Goal: Check status: Check status

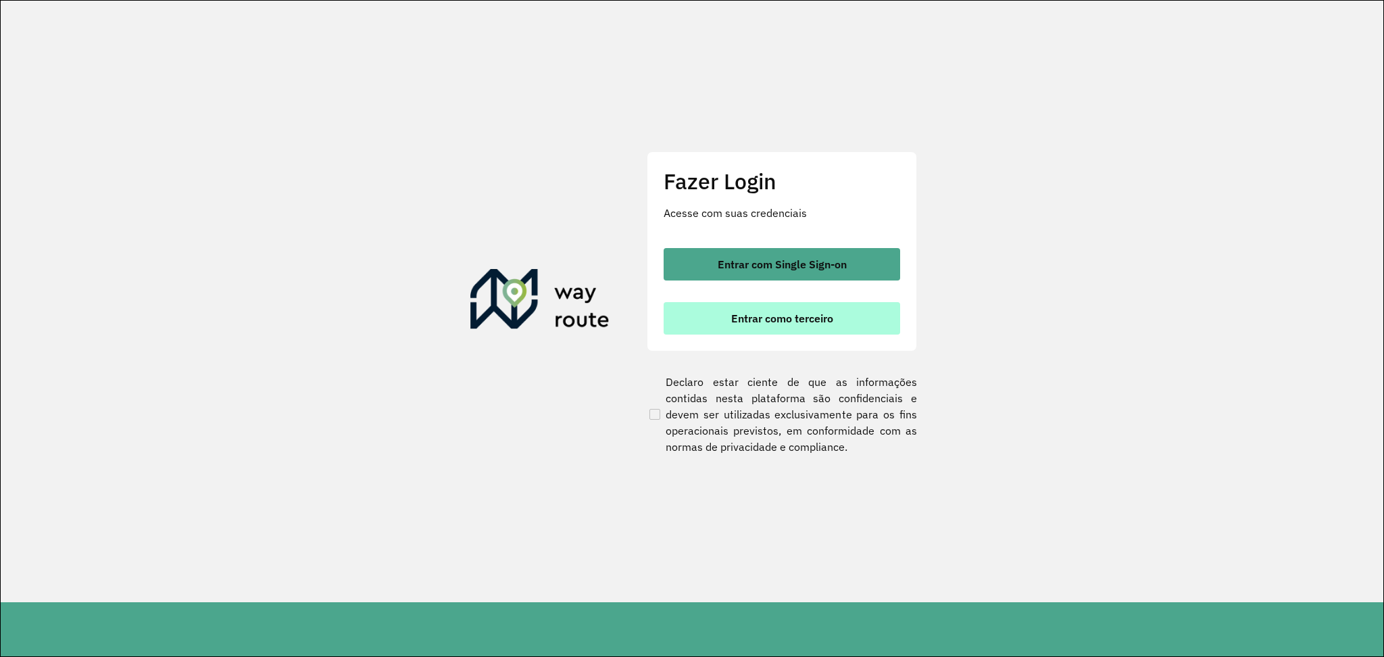
click at [805, 323] on span "Entrar como terceiro" at bounding box center [782, 318] width 102 height 11
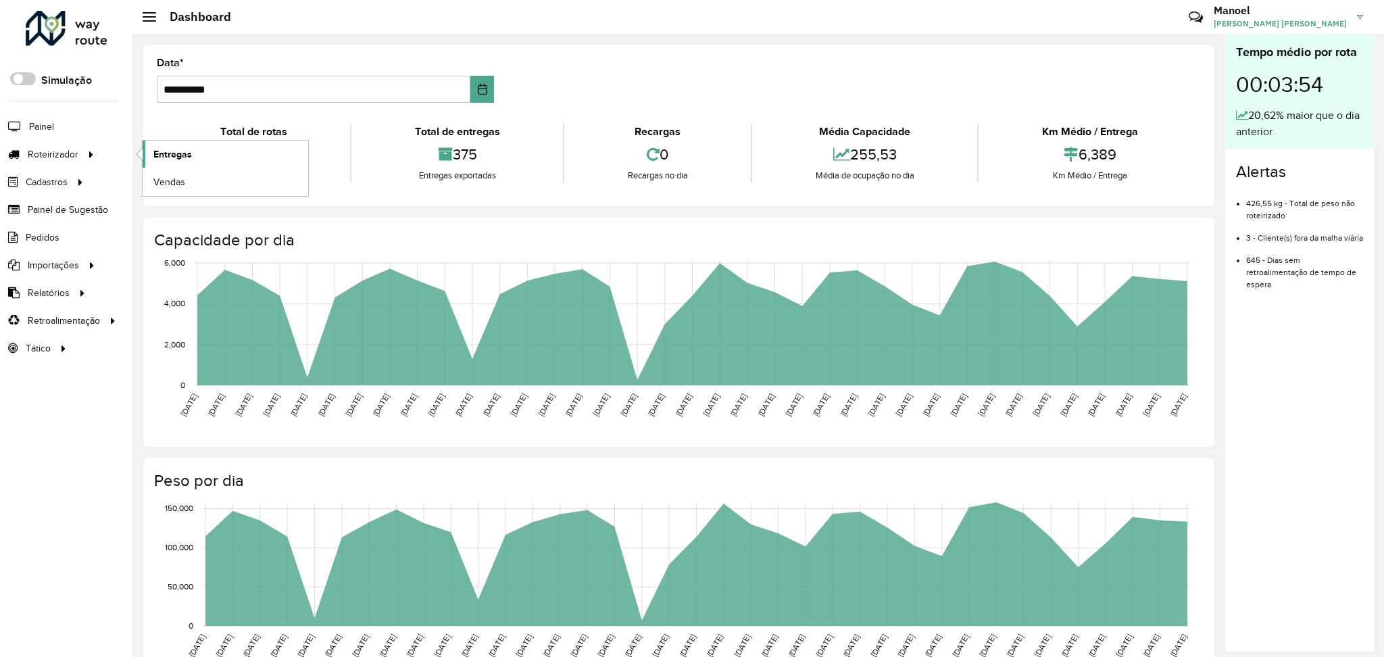
click at [159, 147] on span "Entregas" at bounding box center [172, 154] width 39 height 14
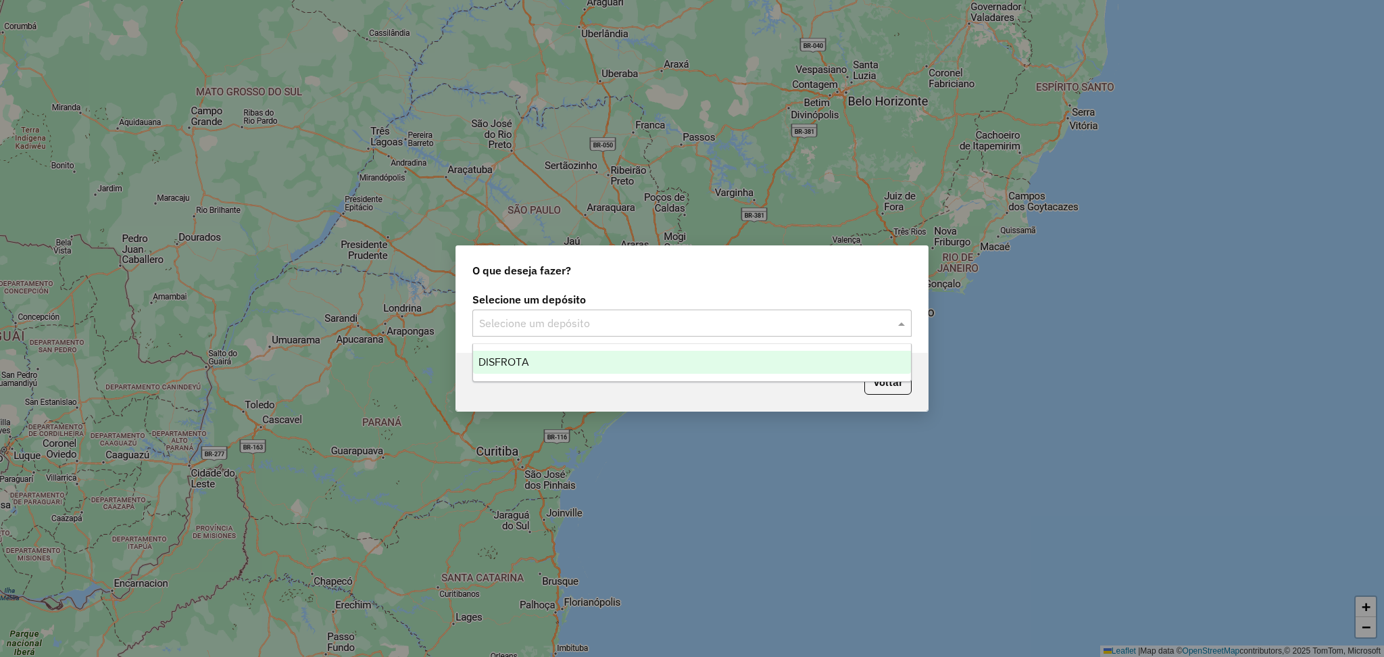
click at [614, 326] on input "text" at bounding box center [678, 324] width 399 height 16
click at [576, 349] on ng-dropdown-panel "DISFROTA" at bounding box center [691, 362] width 439 height 39
click at [574, 355] on div "DISFROTA" at bounding box center [692, 362] width 438 height 23
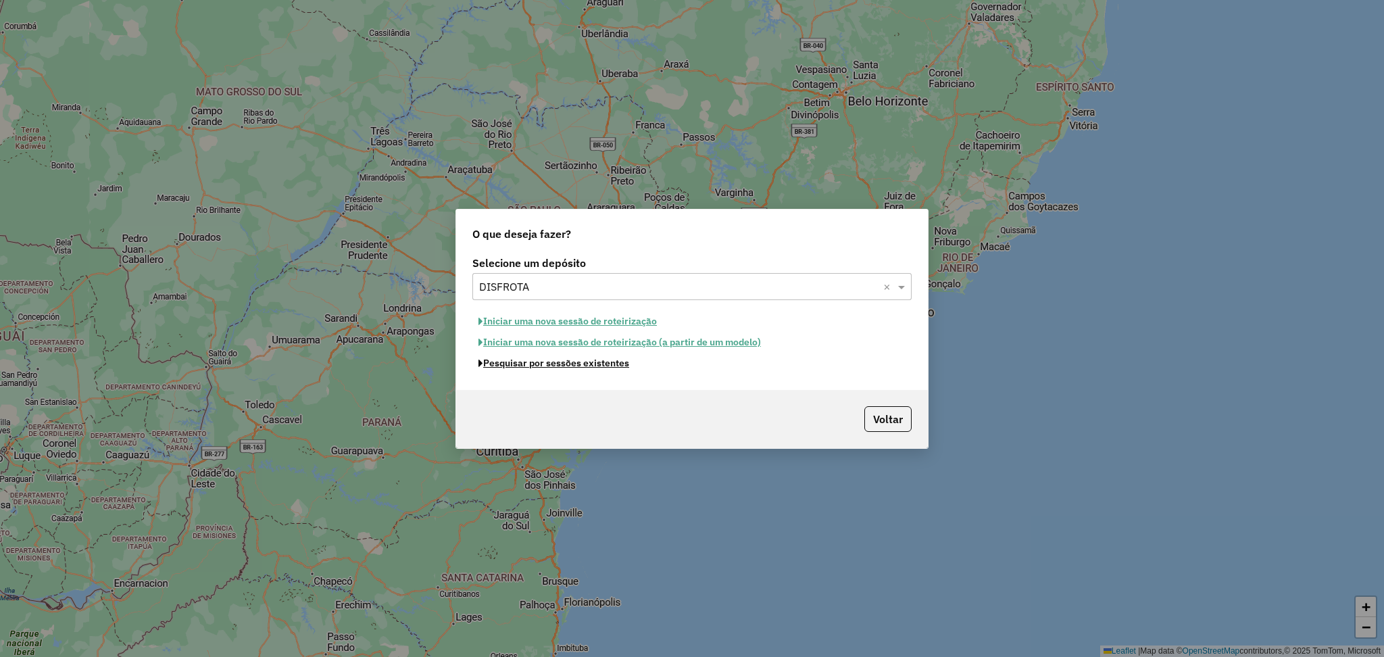
click at [570, 363] on button "Pesquisar por sessões existentes" at bounding box center [553, 363] width 163 height 21
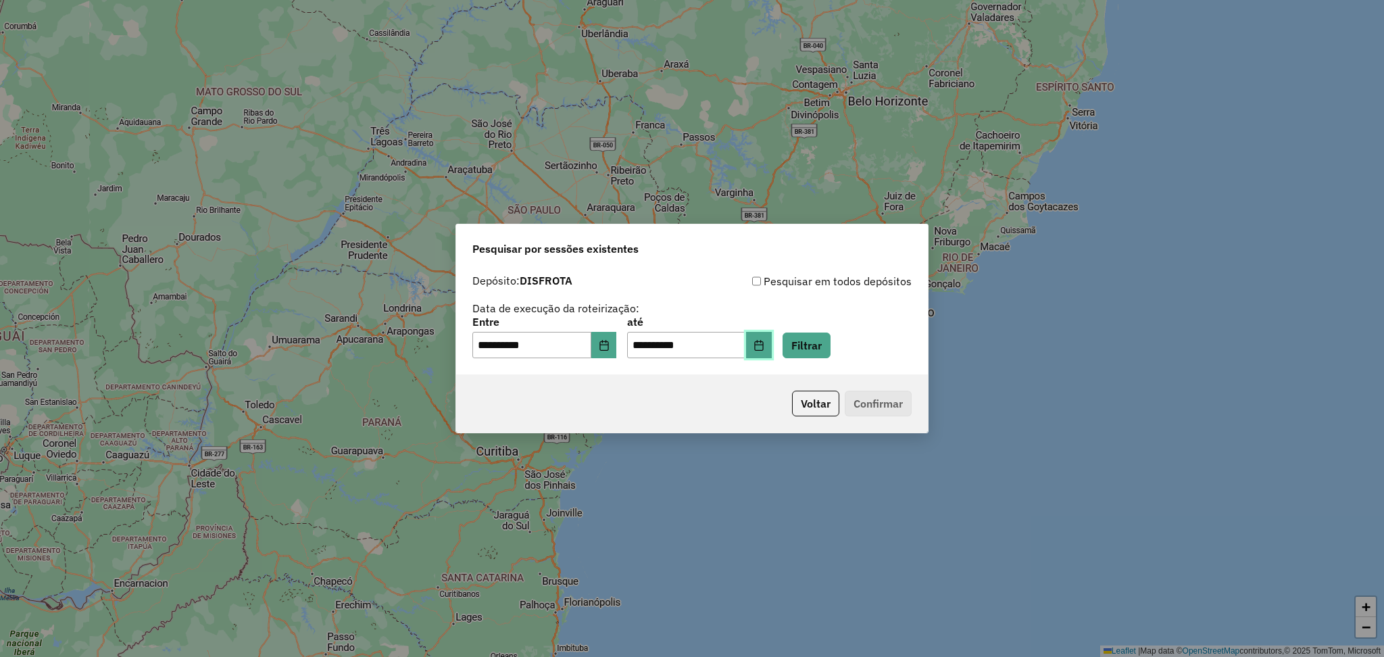
click at [772, 351] on button "Choose Date" at bounding box center [759, 345] width 26 height 27
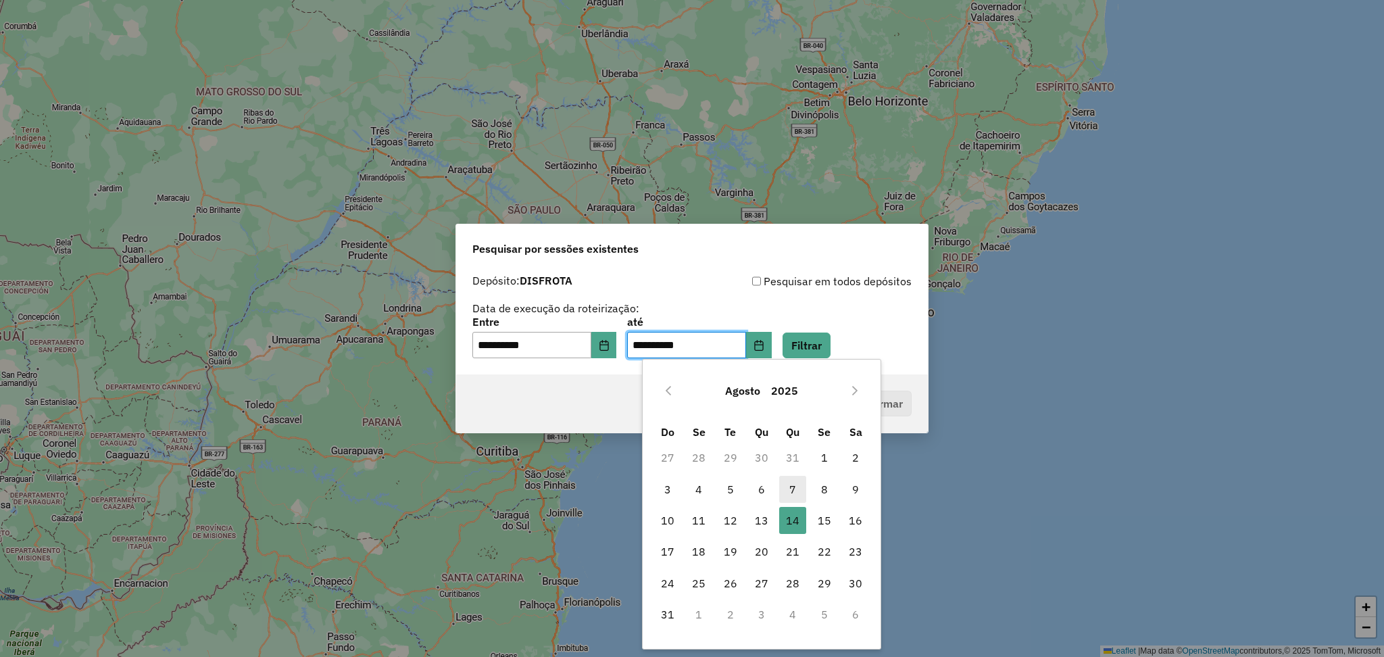
click at [793, 487] on span "7" at bounding box center [792, 489] width 27 height 27
type input "**********"
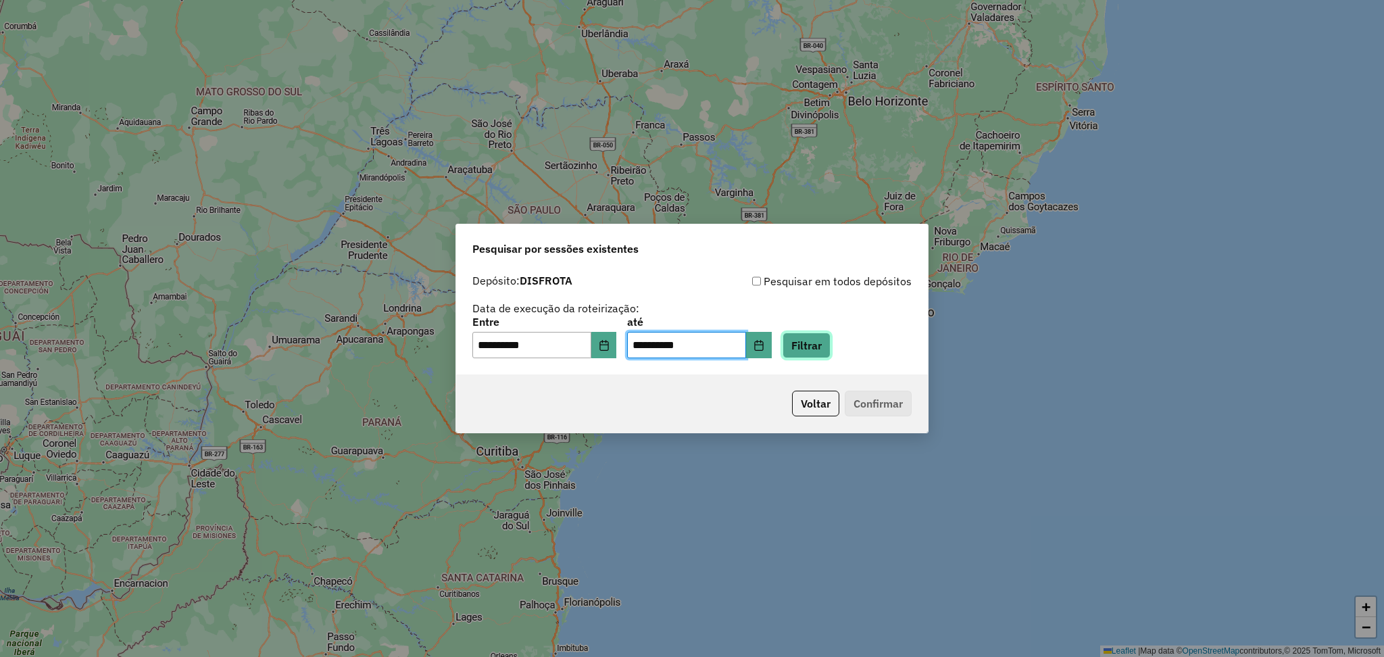
click at [826, 357] on button "Filtrar" at bounding box center [807, 346] width 48 height 26
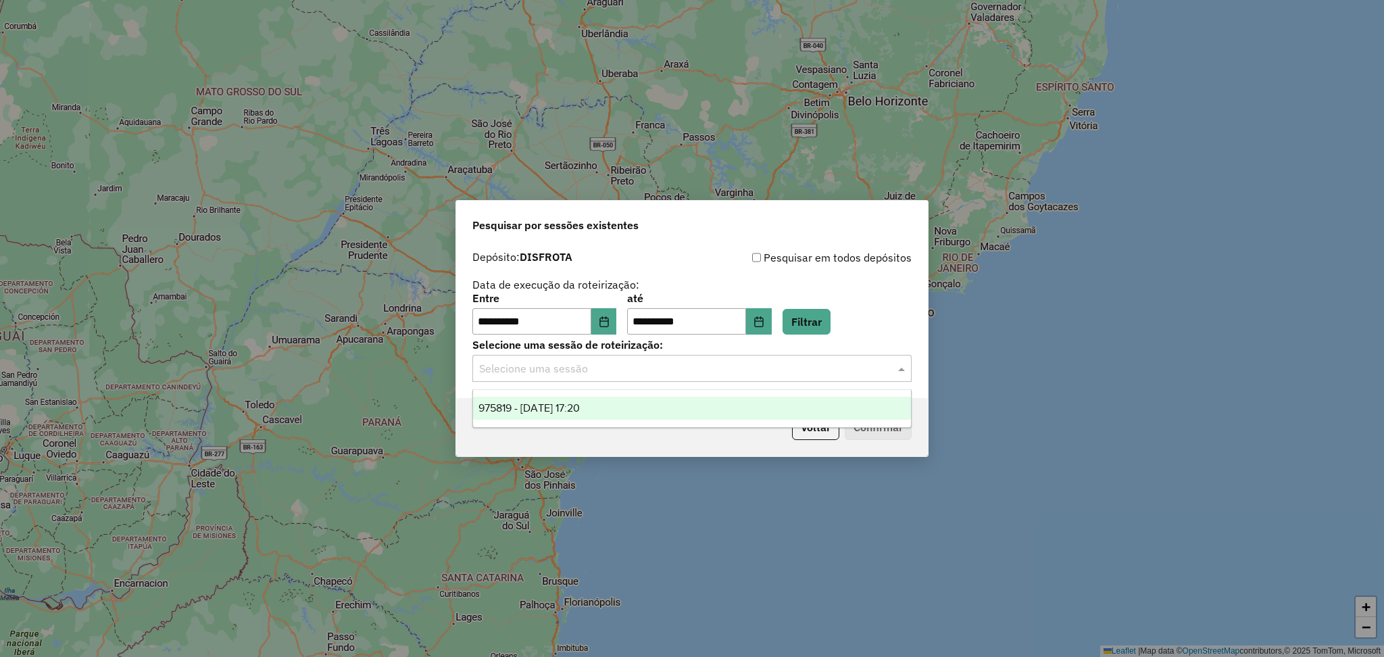
click at [588, 376] on input "text" at bounding box center [678, 369] width 399 height 16
click at [580, 404] on span "975819 - 07/08/2025 17:20" at bounding box center [528, 407] width 101 height 11
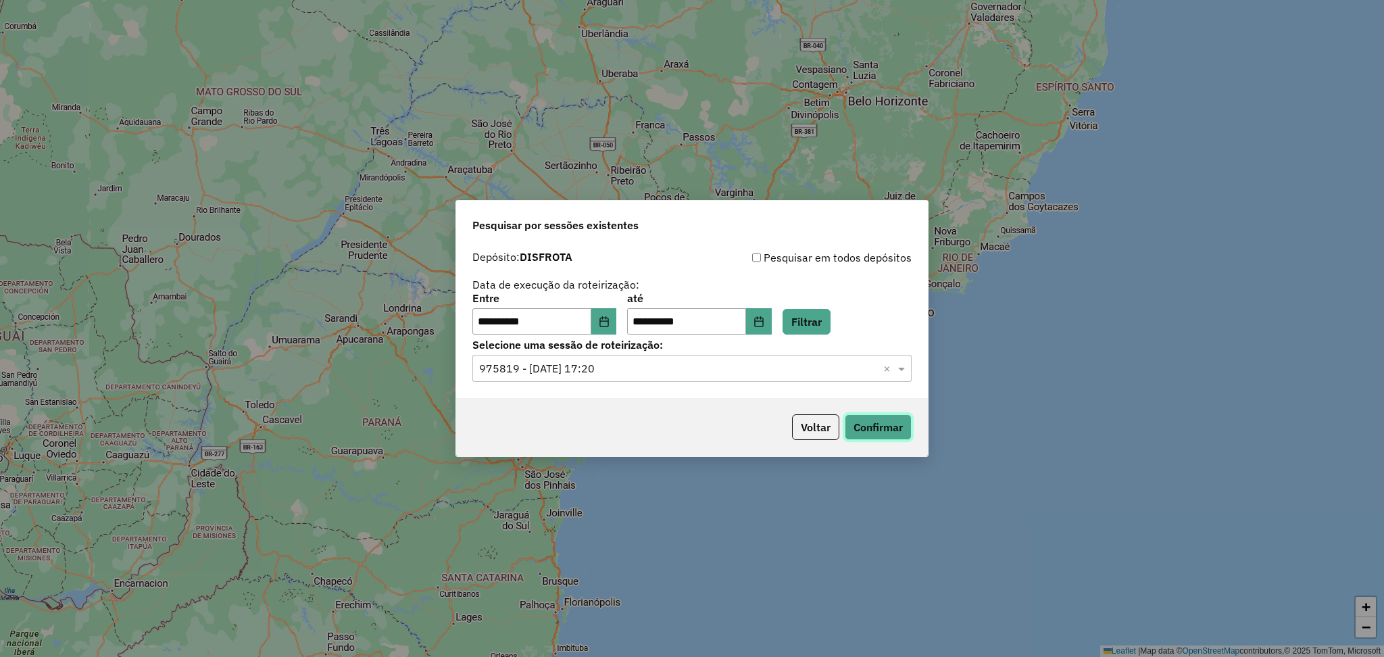
click at [895, 423] on button "Confirmar" at bounding box center [878, 427] width 67 height 26
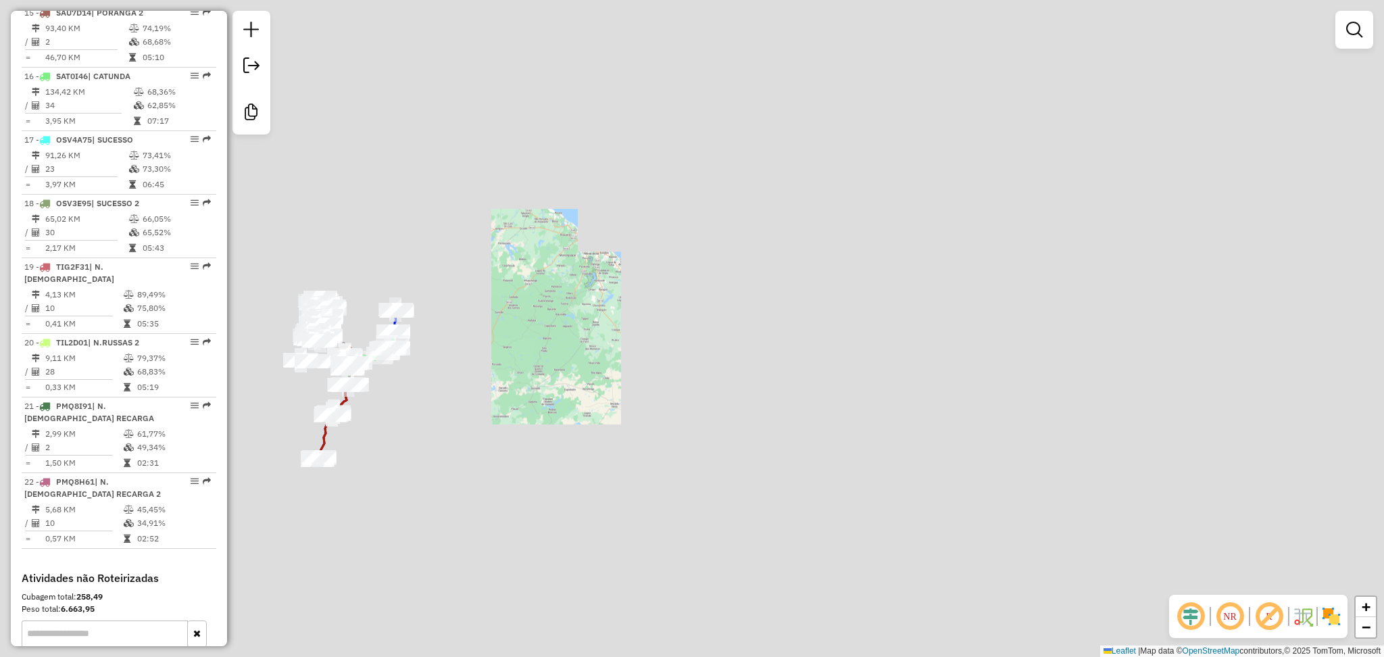
scroll to position [1568, 0]
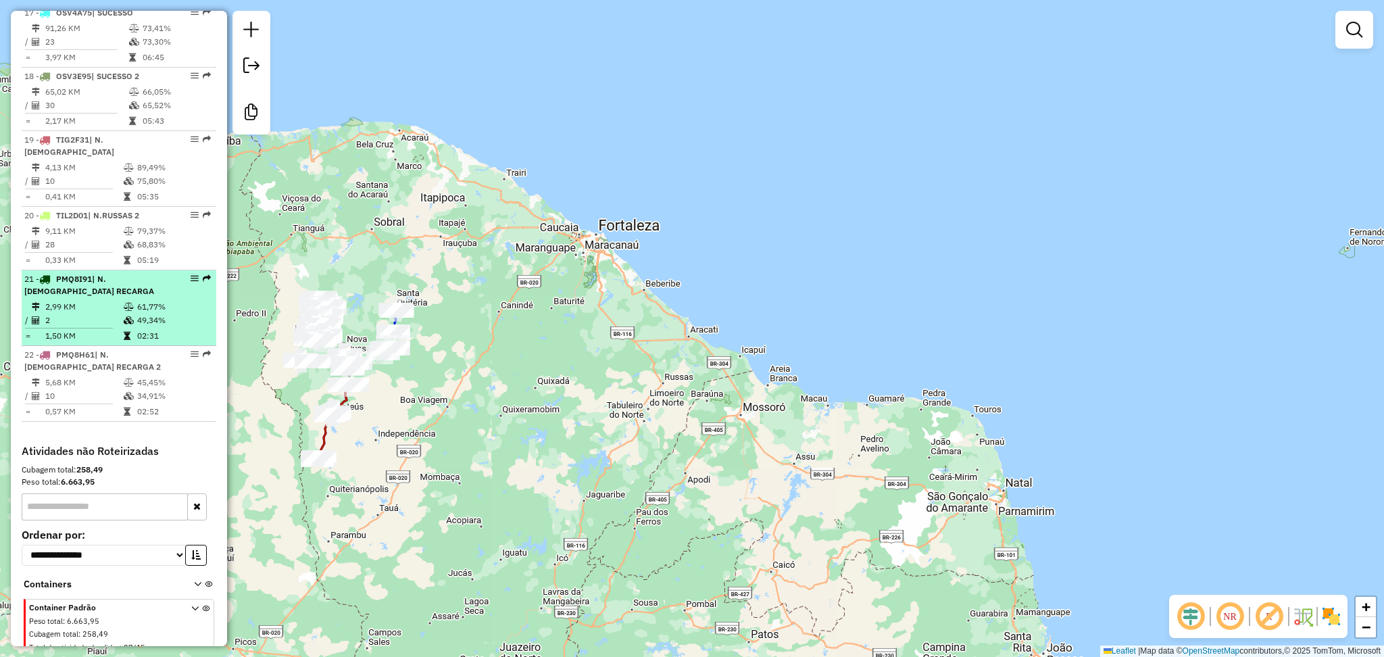
click at [103, 279] on div "21 - PMQ8I91 | N.RUSSAS RECARGA" at bounding box center [95, 285] width 143 height 24
select select "**********"
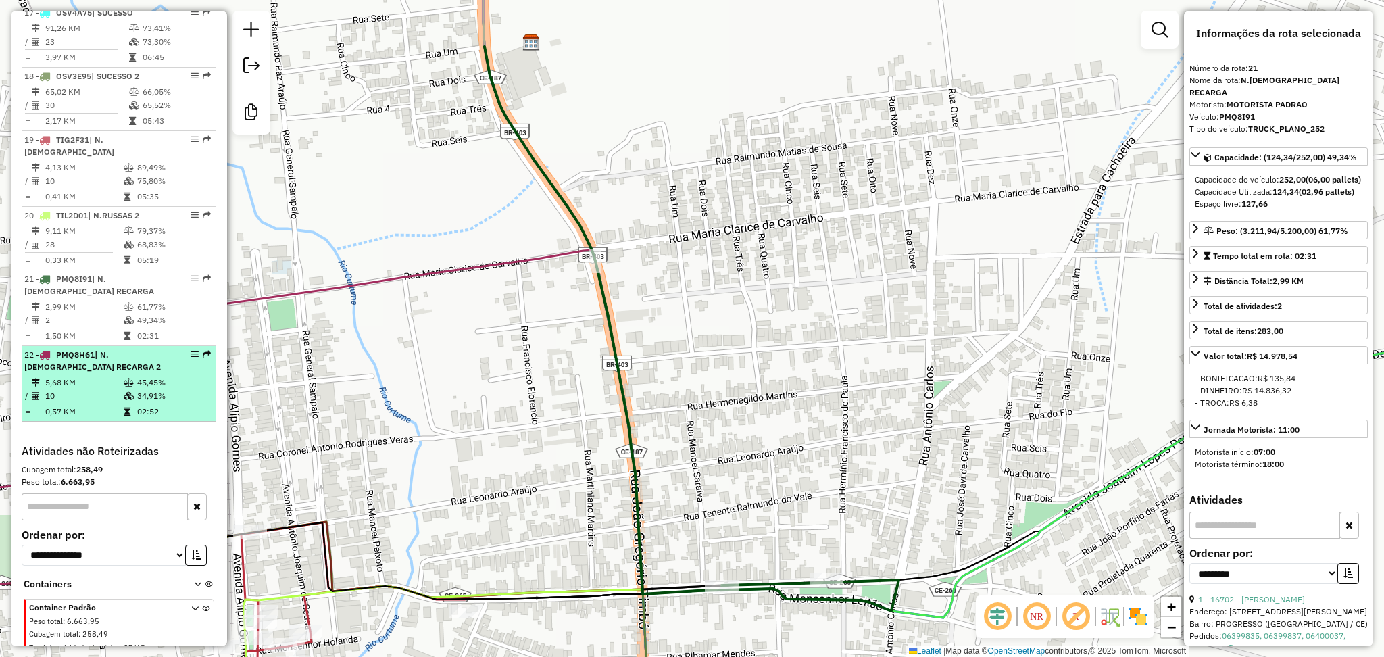
click at [113, 389] on td "10" at bounding box center [84, 396] width 78 height 14
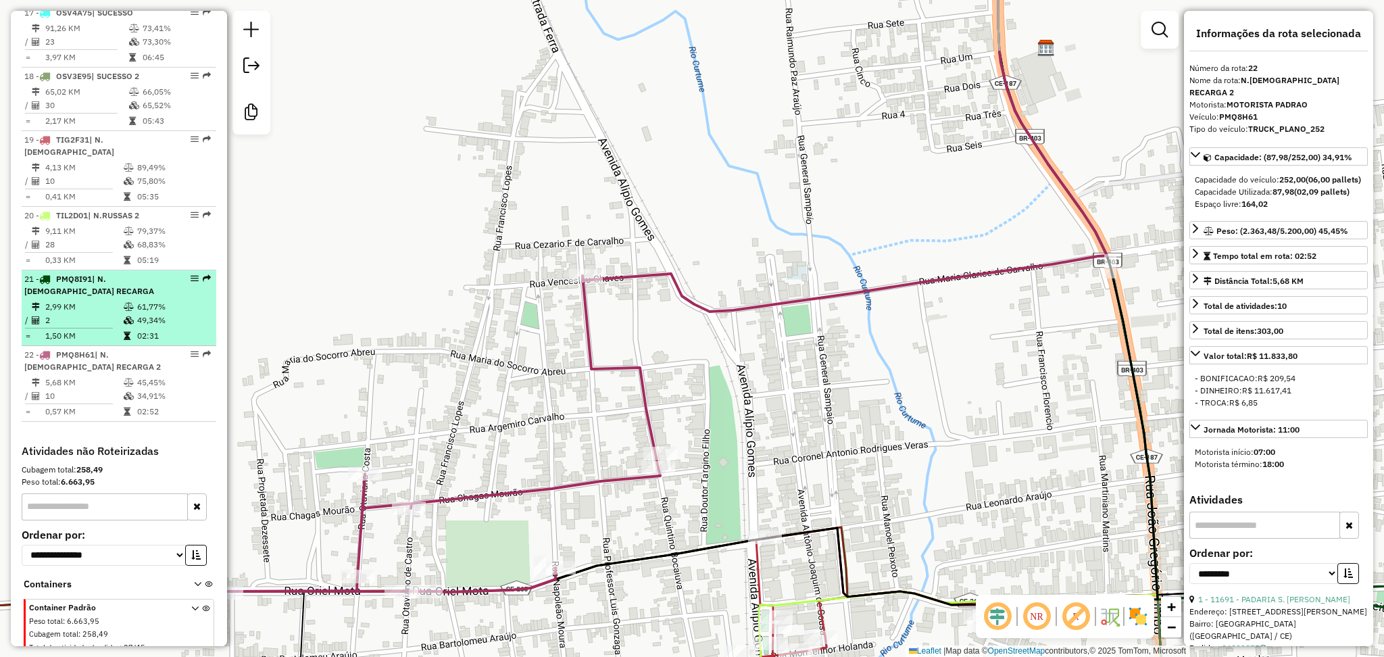
click at [93, 278] on div "21 - PMQ8I91 | N.RUSSAS RECARGA" at bounding box center [95, 285] width 143 height 24
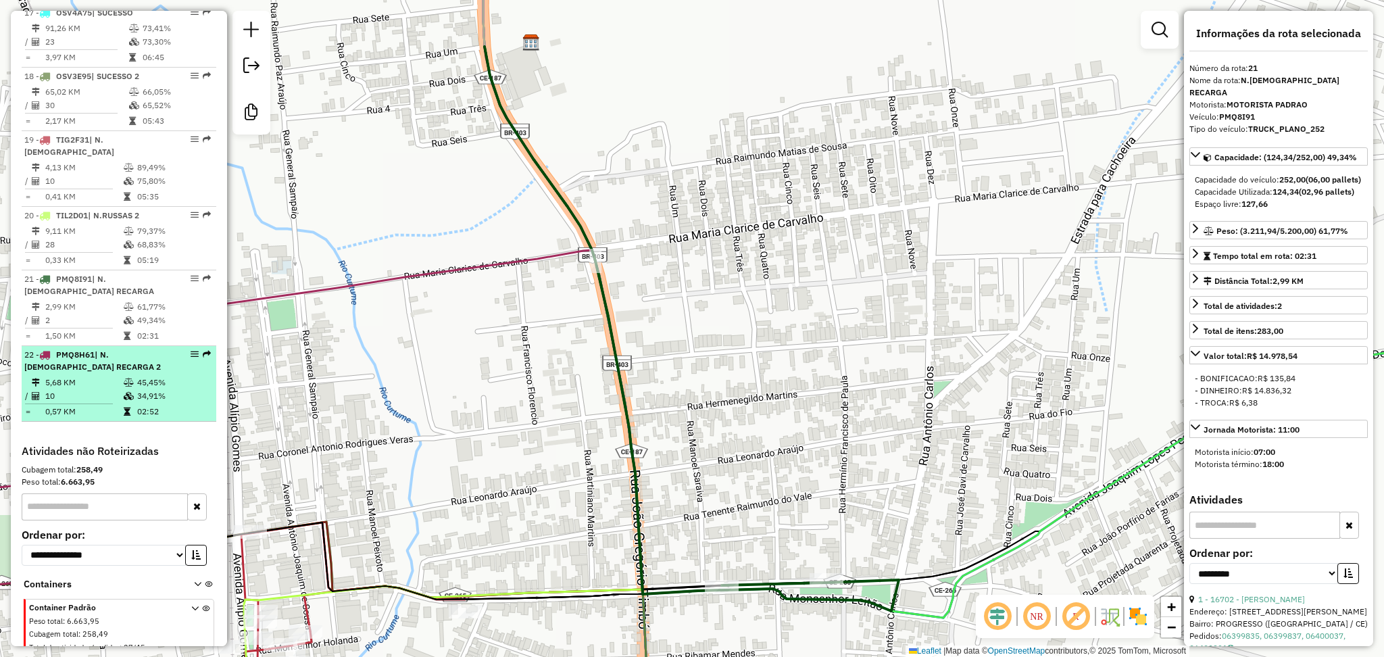
click at [84, 349] on span "PMQ8H61" at bounding box center [75, 354] width 39 height 10
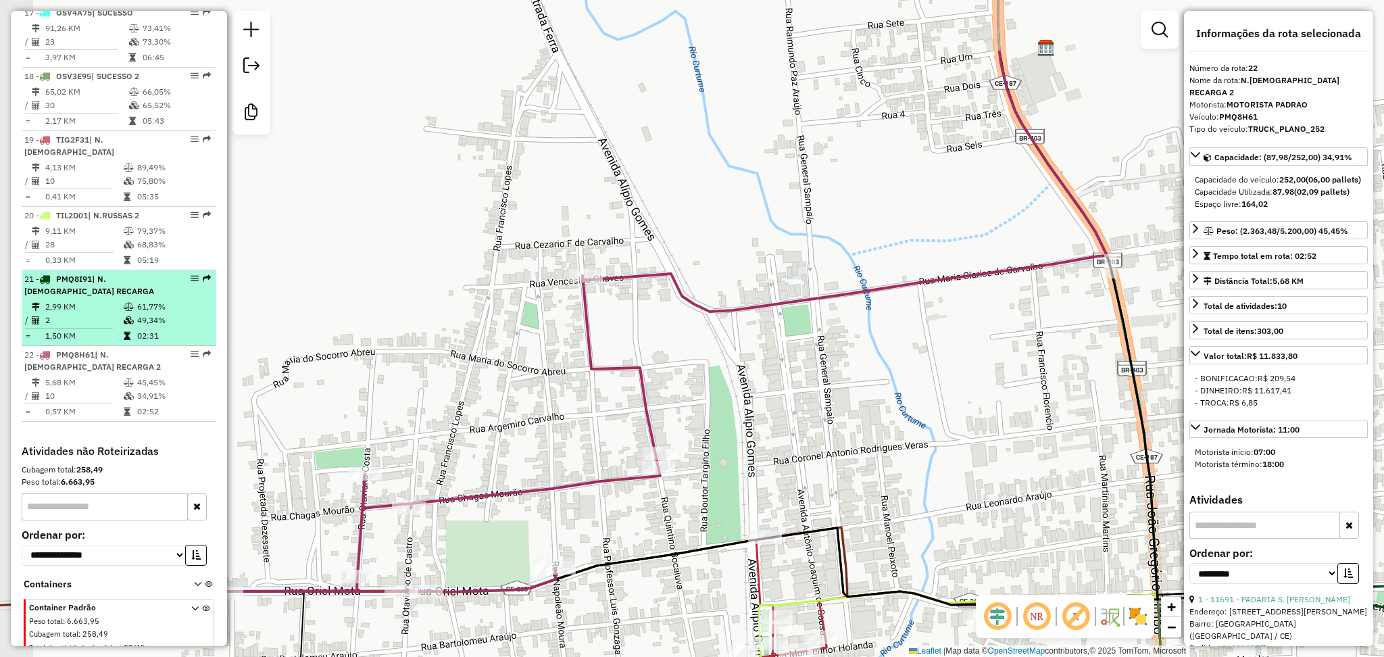
click at [87, 278] on div "21 - PMQ8I91 | N.RUSSAS RECARGA" at bounding box center [95, 285] width 143 height 24
